Goal: Task Accomplishment & Management: Manage account settings

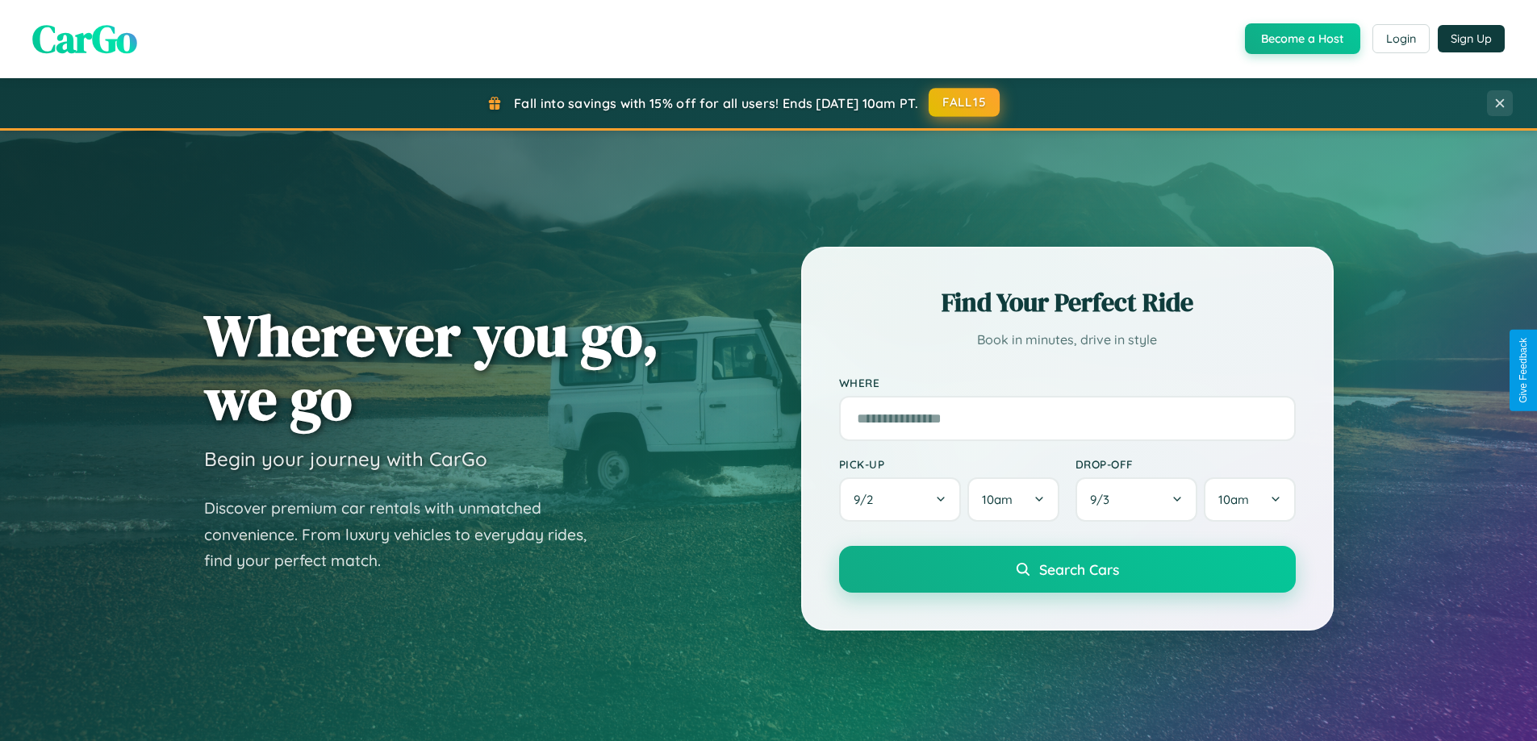
click at [965, 102] on button "FALL15" at bounding box center [963, 102] width 71 height 29
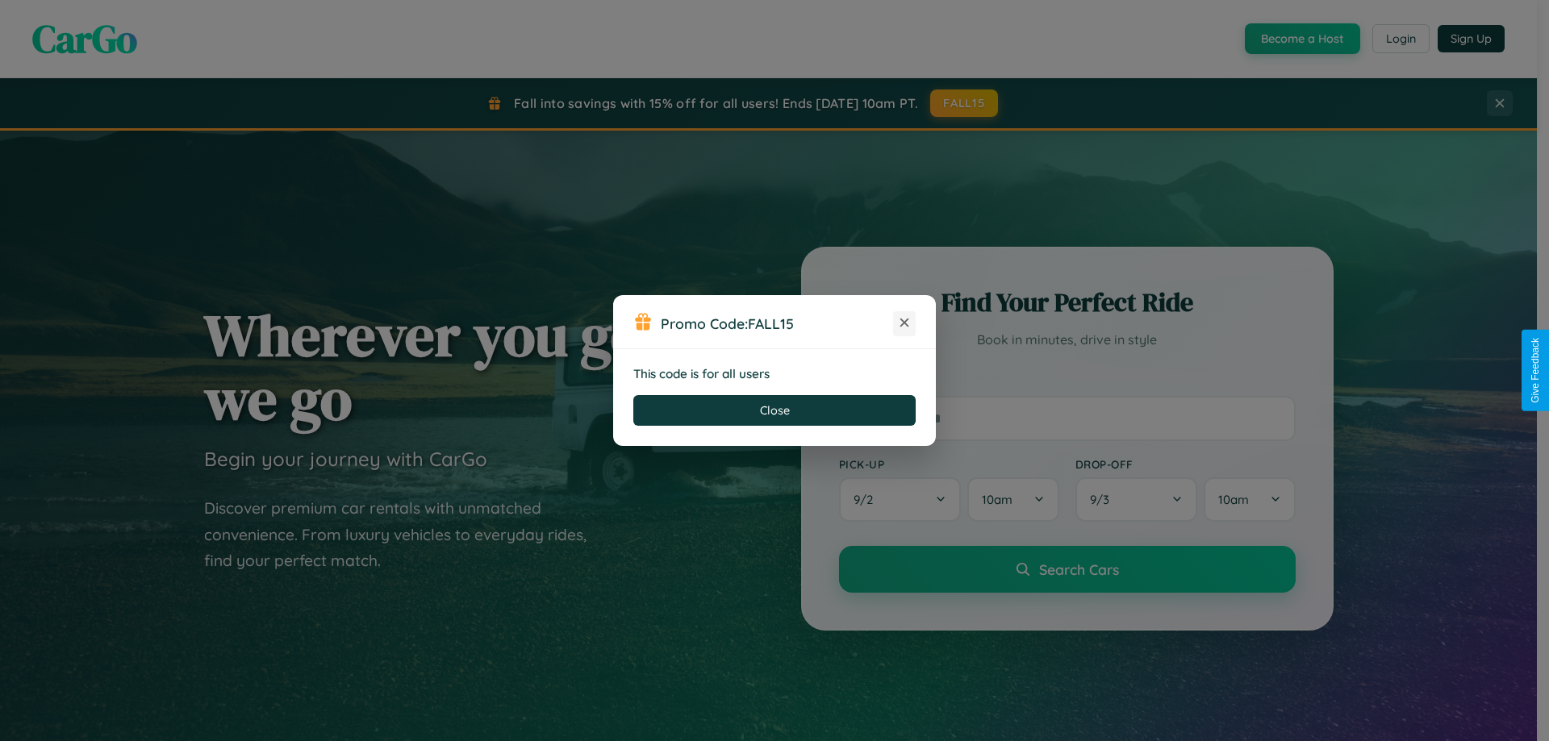
click at [904, 323] on icon at bounding box center [904, 323] width 16 height 16
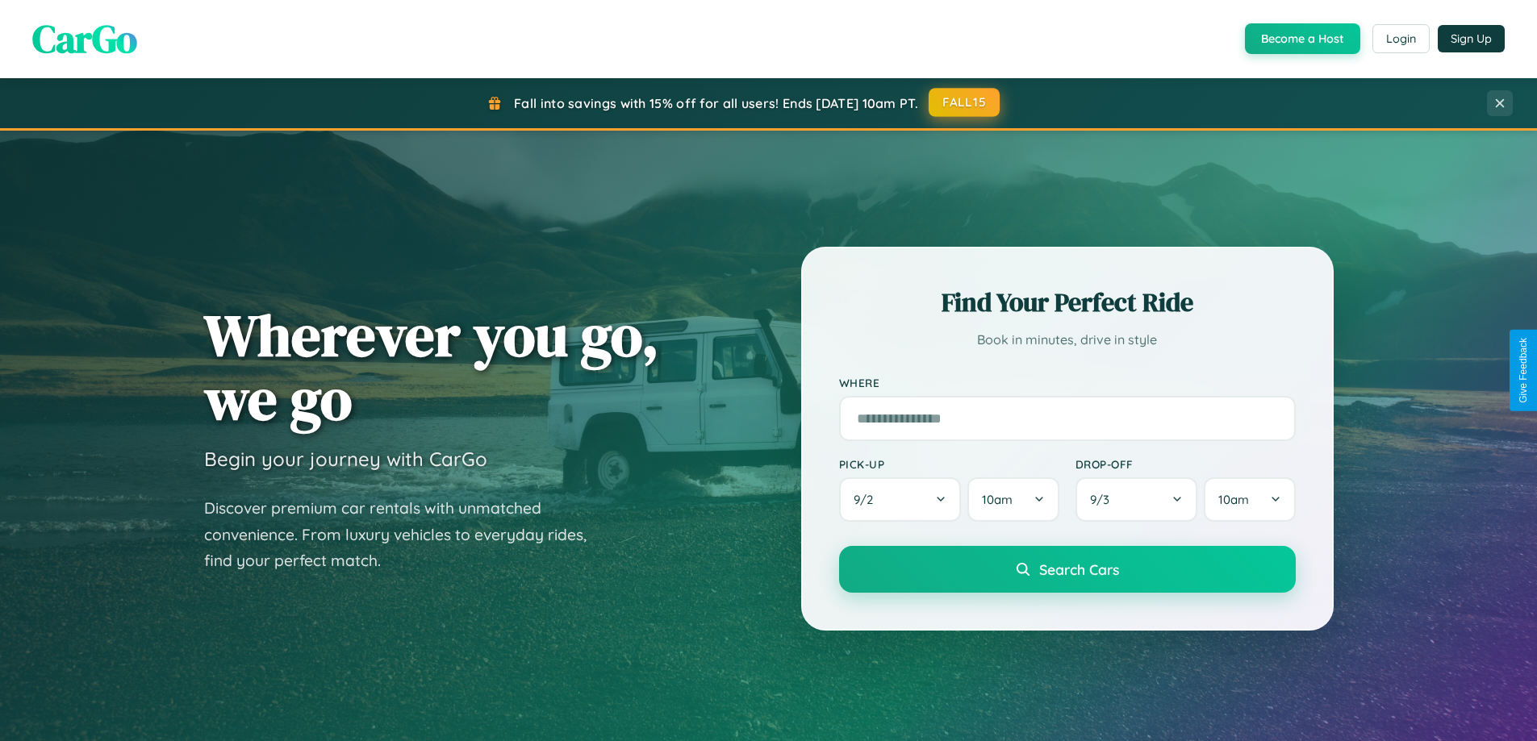
click at [965, 102] on button "FALL15" at bounding box center [963, 102] width 71 height 29
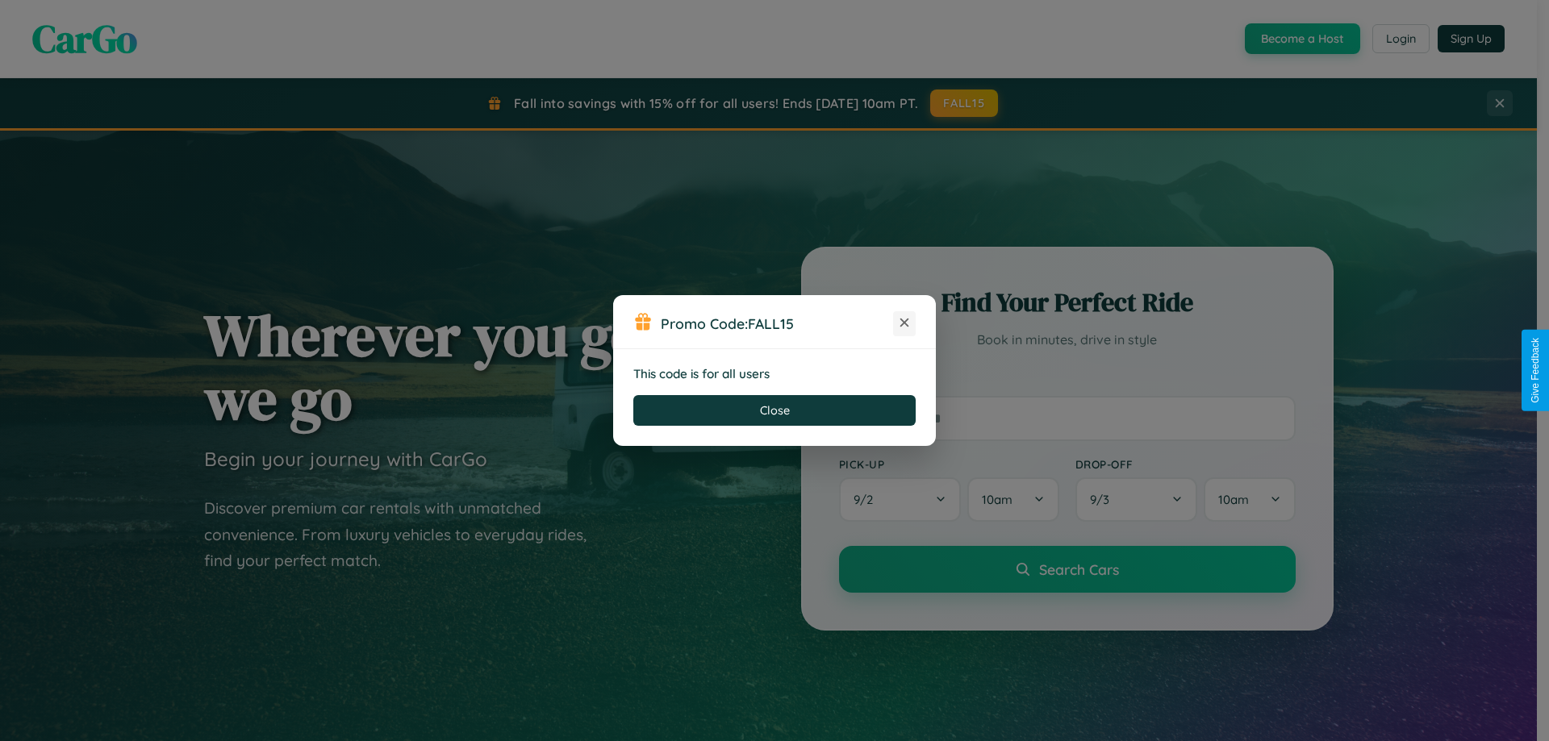
click at [904, 323] on icon at bounding box center [904, 323] width 16 height 16
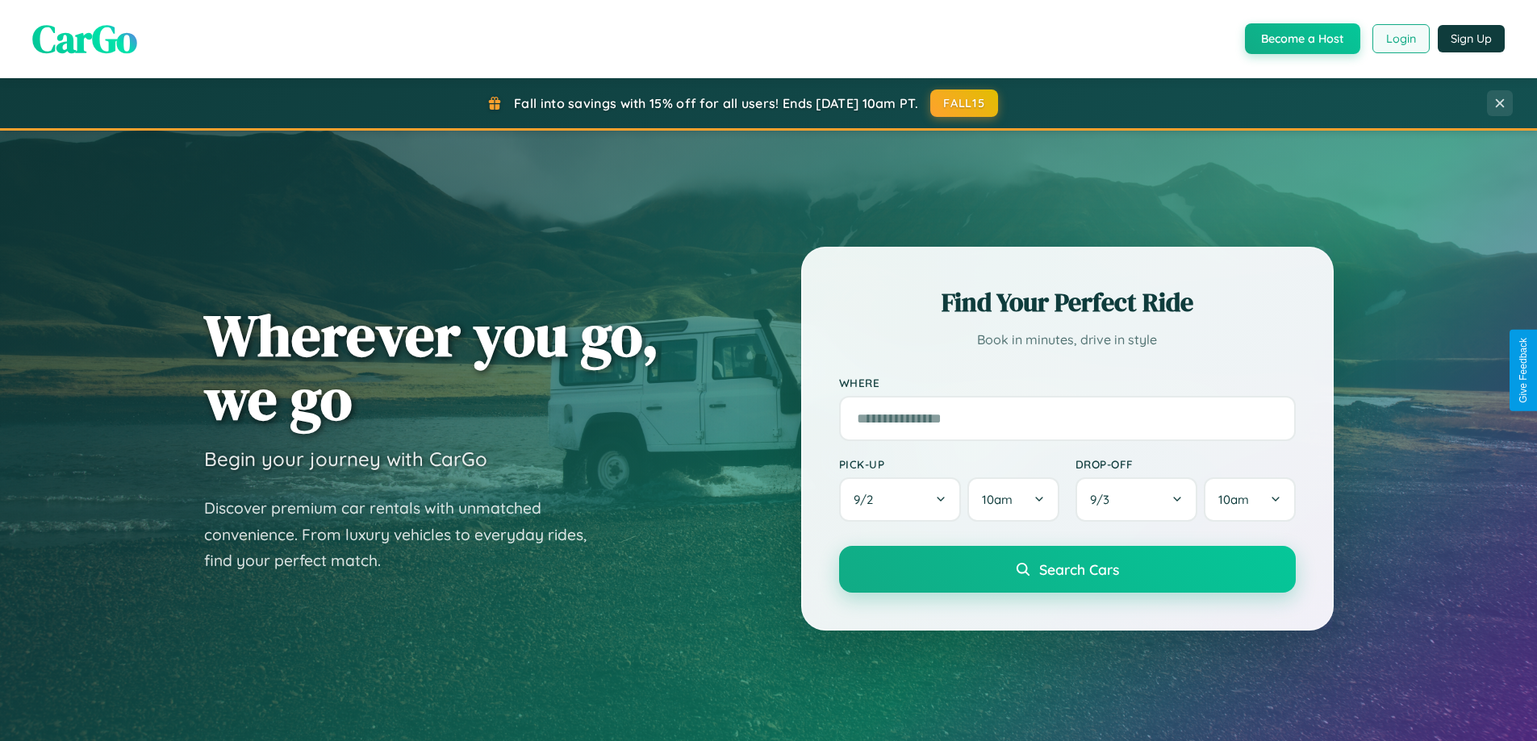
click at [1399, 39] on button "Login" at bounding box center [1400, 38] width 57 height 29
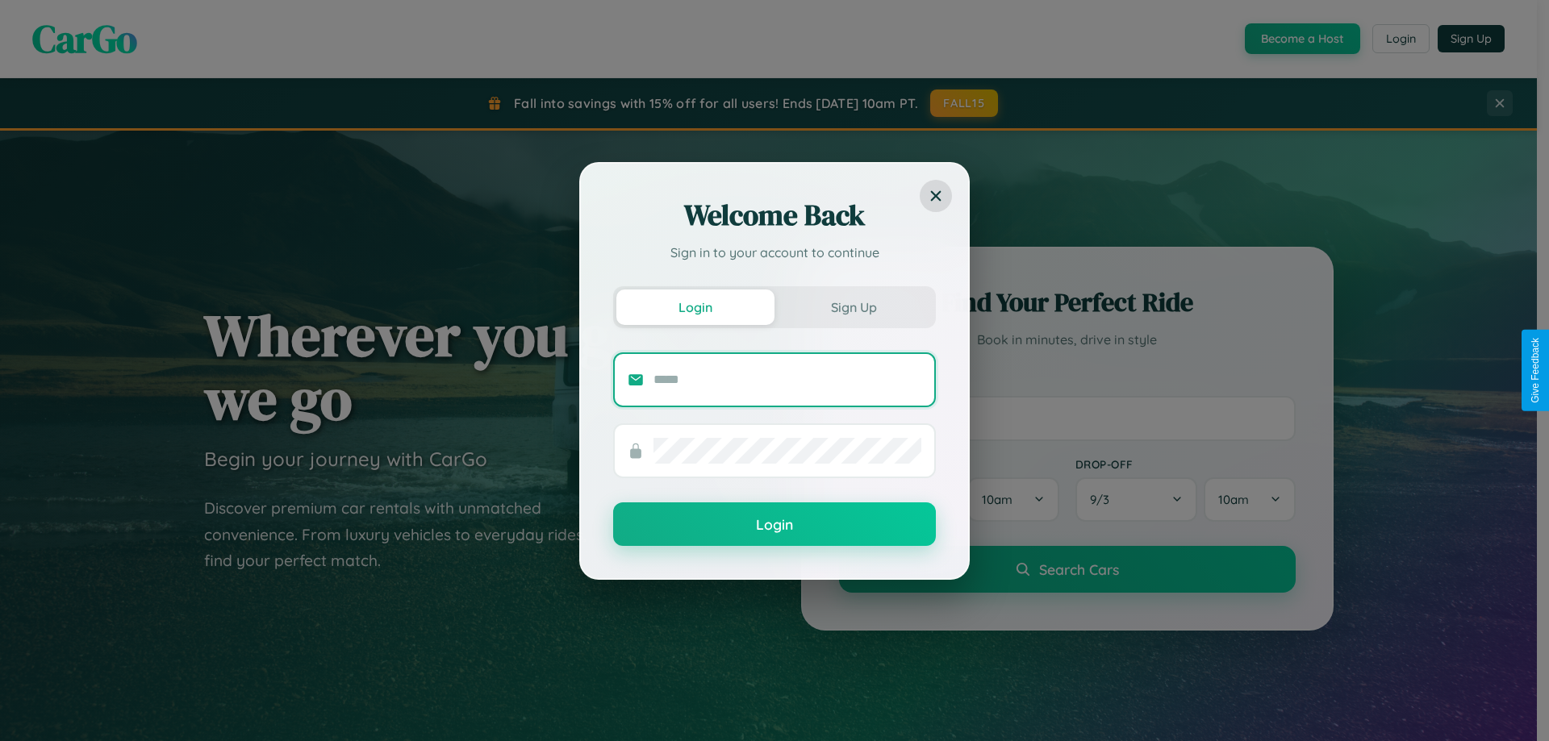
click at [787, 379] on input "text" at bounding box center [787, 380] width 268 height 26
type input "**********"
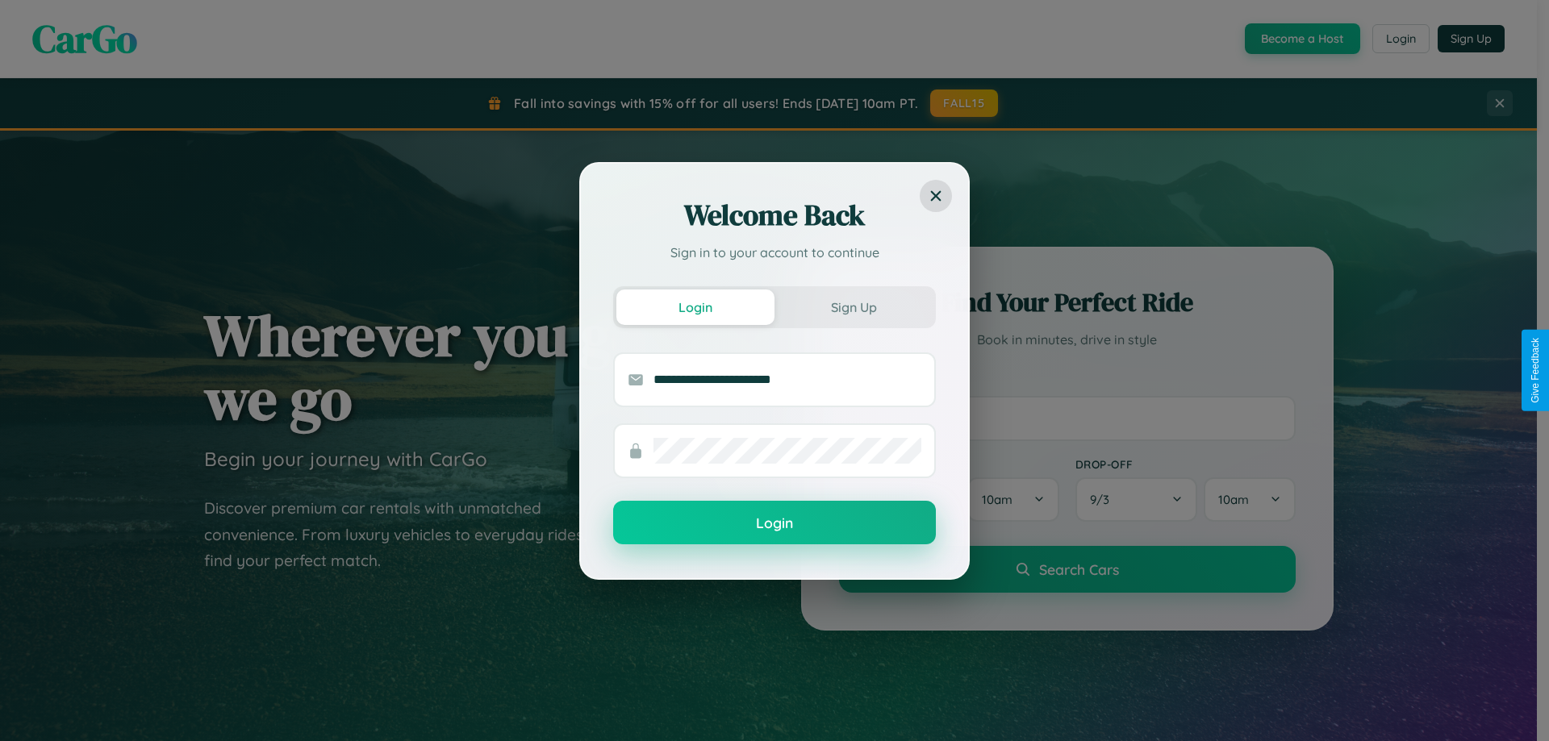
click at [774, 523] on button "Login" at bounding box center [774, 523] width 323 height 44
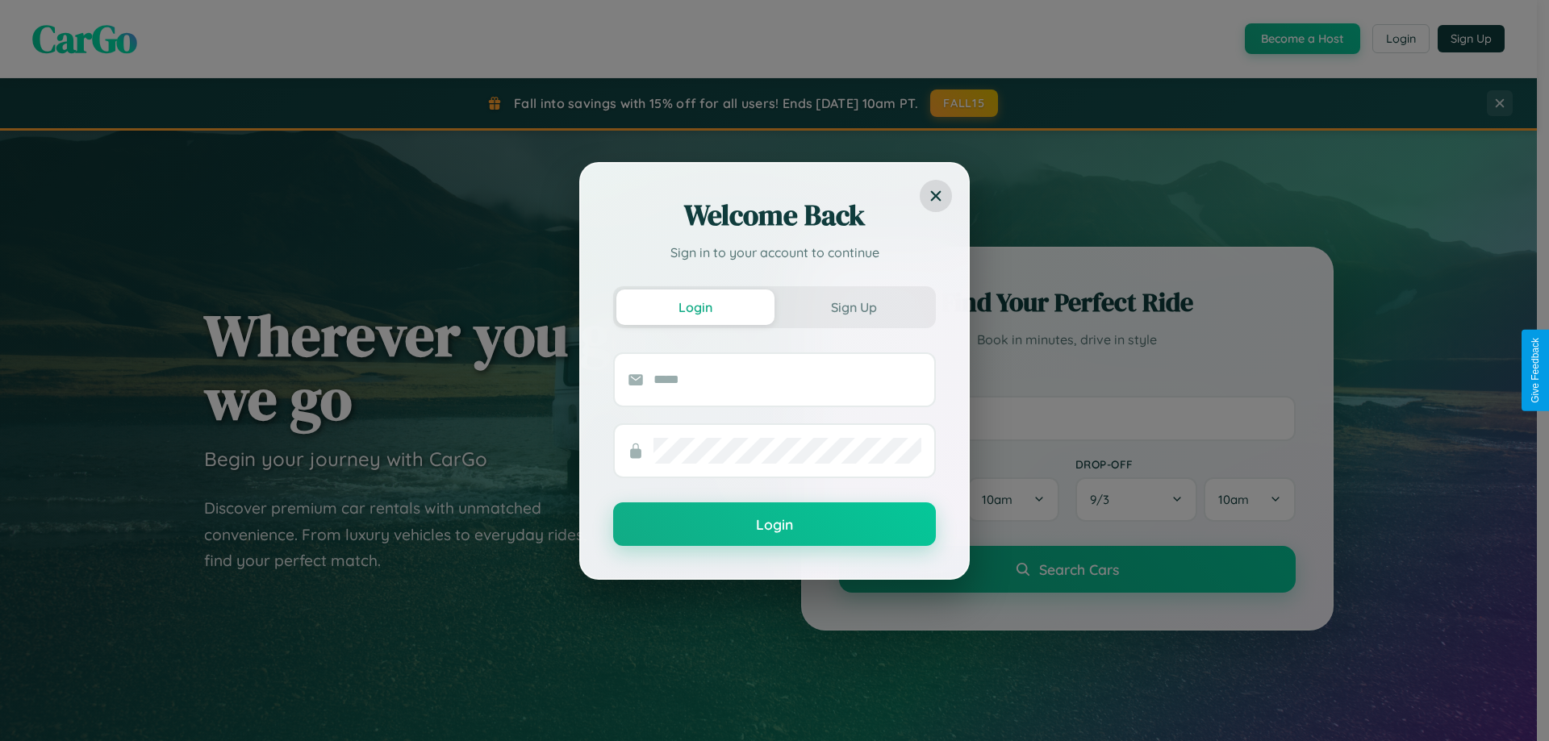
scroll to position [695, 0]
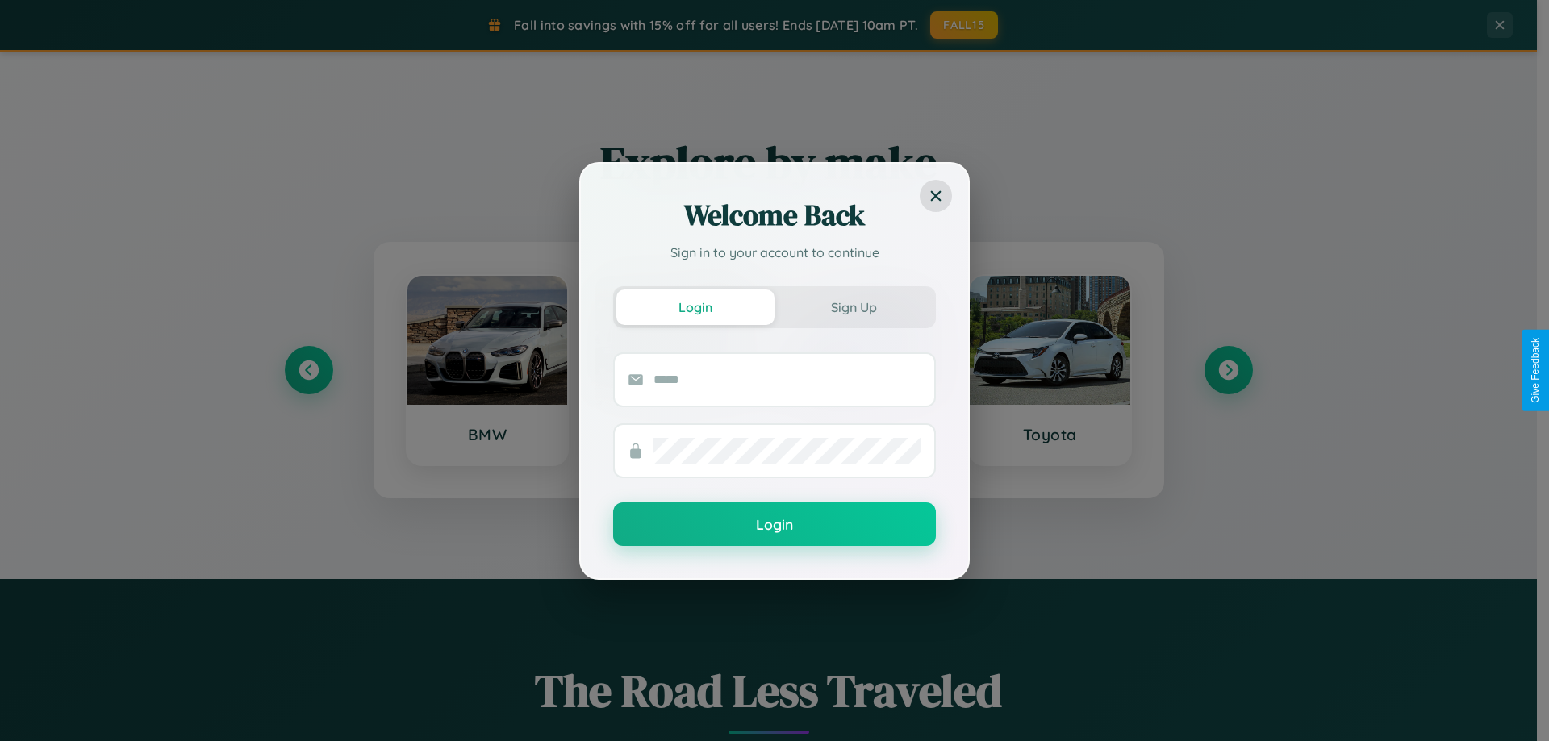
click at [1228, 370] on div "Welcome Back Sign in to your account to continue Login Sign Up Login" at bounding box center [774, 370] width 1549 height 741
click at [861, 370] on input "text" at bounding box center [787, 380] width 268 height 26
